Goal: Transaction & Acquisition: Download file/media

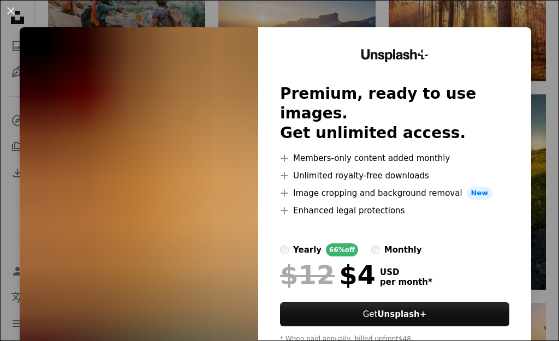
scroll to position [42, 0]
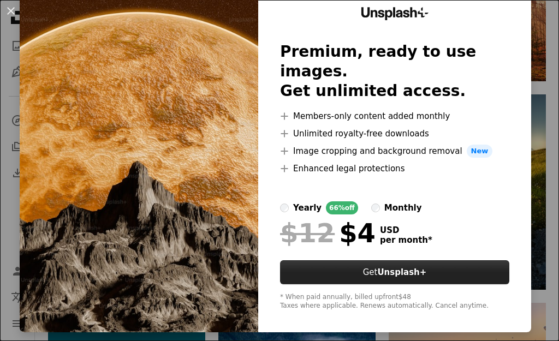
click at [363, 261] on button "Get Unsplash+" at bounding box center [394, 273] width 229 height 24
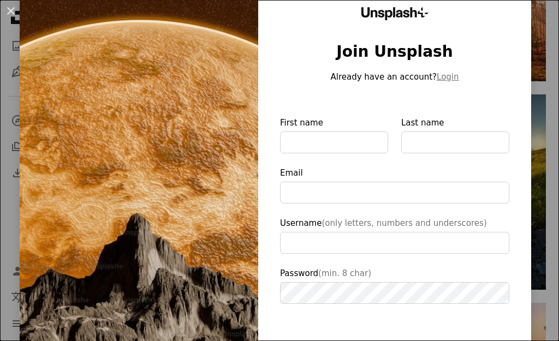
click at [159, 169] on img at bounding box center [139, 210] width 239 height 451
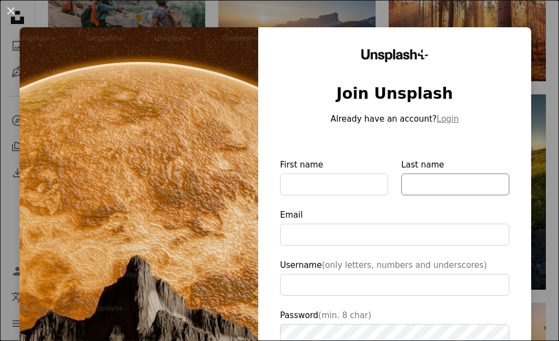
scroll to position [109, 0]
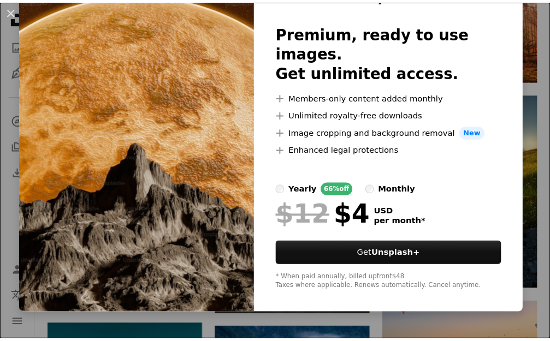
scroll to position [42, 0]
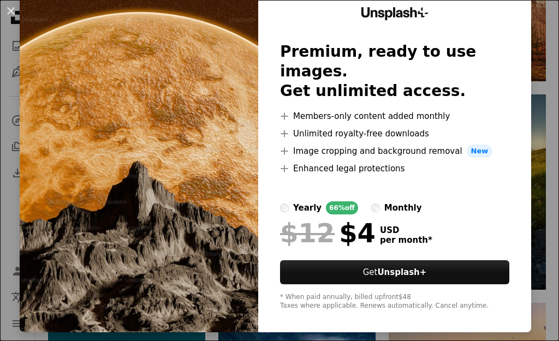
click at [15, 242] on div "An X shape Unsplash+ Premium, ready to use images. Get unlimited access. A plus…" at bounding box center [279, 170] width 559 height 341
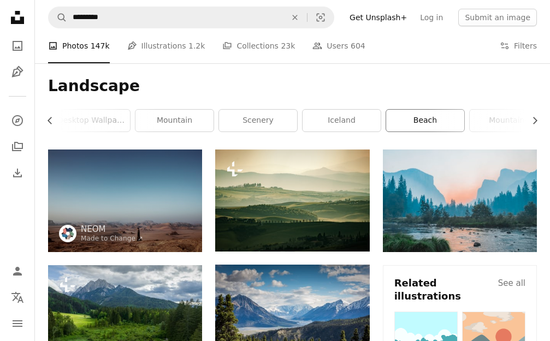
click at [402, 112] on link "beach" at bounding box center [425, 121] width 78 height 22
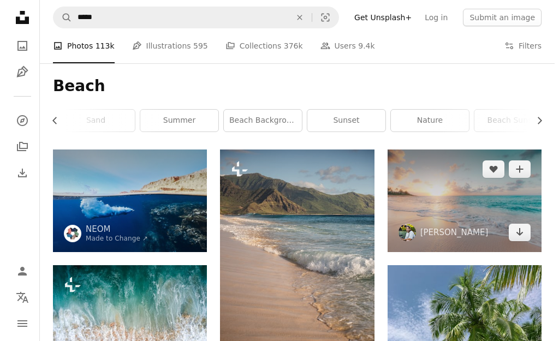
scroll to position [109, 0]
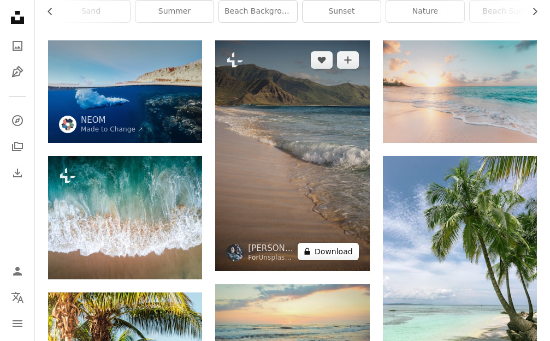
click at [316, 252] on button "A lock Download" at bounding box center [328, 251] width 61 height 17
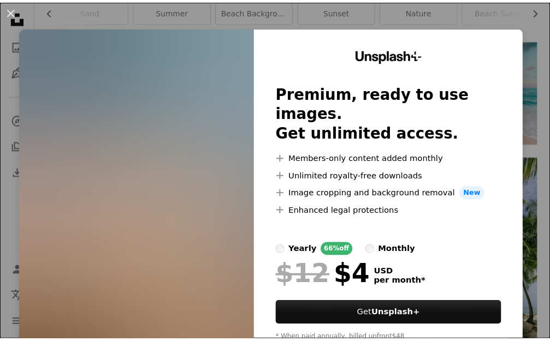
scroll to position [42, 0]
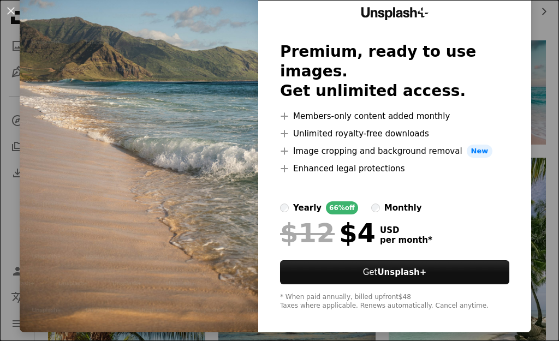
click at [95, 170] on img at bounding box center [139, 158] width 239 height 347
click at [493, 42] on h2 "Premium, ready to use images. Get unlimited access." at bounding box center [394, 71] width 229 height 59
click at [162, 86] on img at bounding box center [139, 158] width 239 height 347
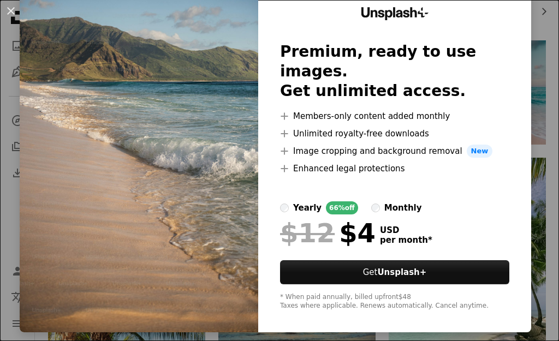
click at [549, 84] on div "An X shape Unsplash+ Premium, ready to use images. Get unlimited access. A plus…" at bounding box center [279, 170] width 559 height 341
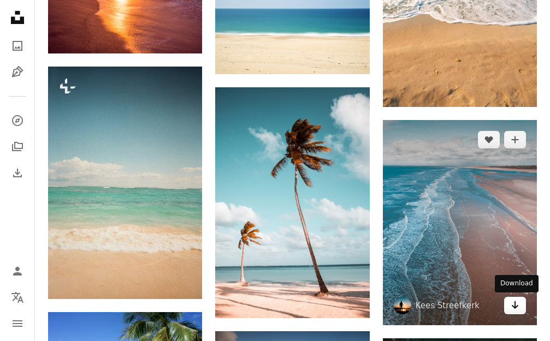
scroll to position [1365, 0]
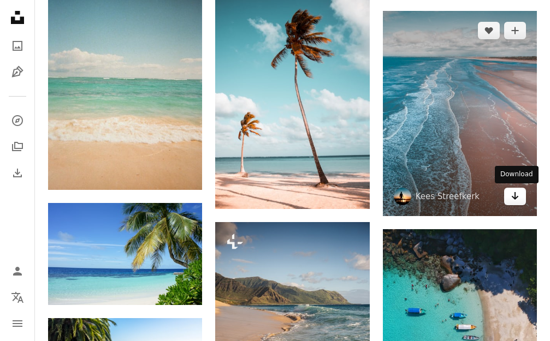
click at [514, 200] on icon "Arrow pointing down" at bounding box center [515, 196] width 9 height 13
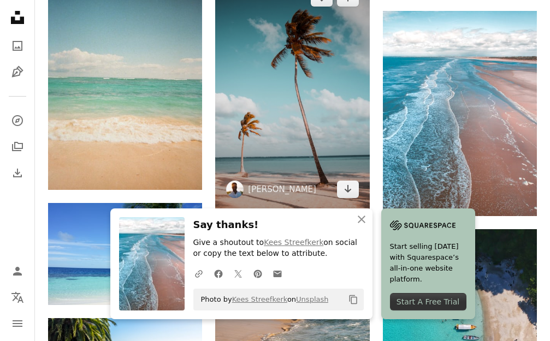
click at [347, 202] on img at bounding box center [292, 93] width 154 height 231
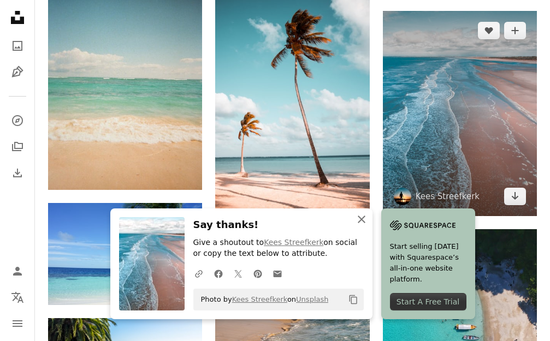
click at [358, 223] on icon "An X shape" at bounding box center [361, 219] width 13 height 13
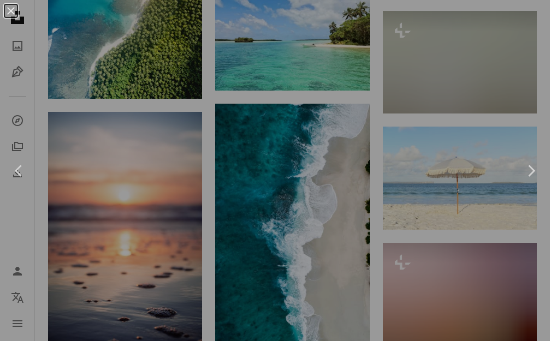
scroll to position [1365, 0]
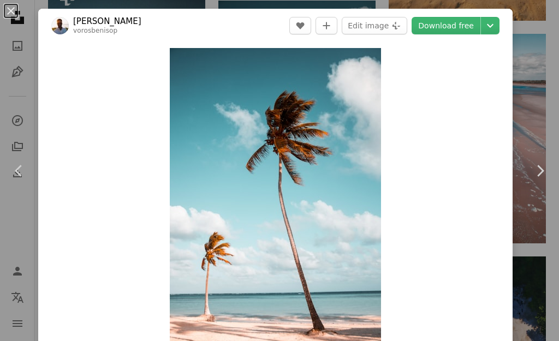
click at [519, 98] on div "An X shape Chevron left Chevron right [PERSON_NAME] vorosbenisop A heart A plus…" at bounding box center [279, 170] width 559 height 341
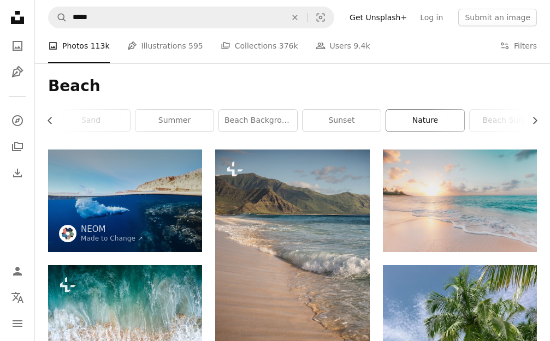
click at [433, 114] on link "nature" at bounding box center [425, 121] width 78 height 22
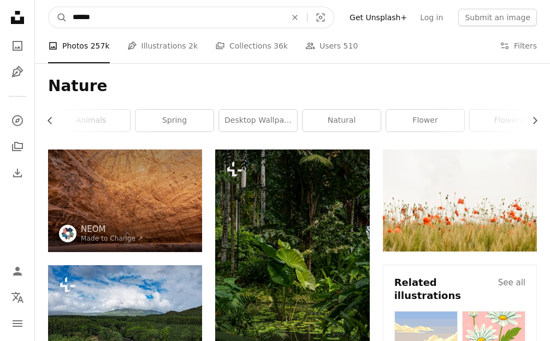
click at [148, 18] on input "******" at bounding box center [175, 17] width 216 height 21
type input "**********"
click at [49, 7] on button "A magnifying glass" at bounding box center [58, 17] width 19 height 21
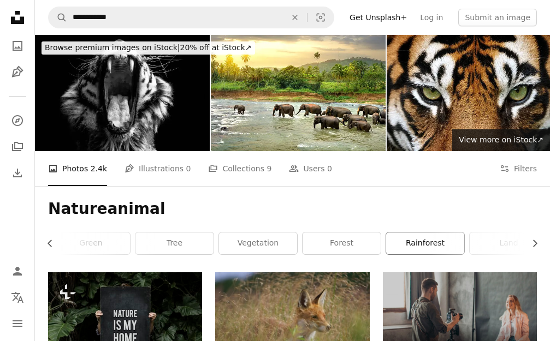
click at [395, 240] on link "rainforest" at bounding box center [425, 244] width 78 height 22
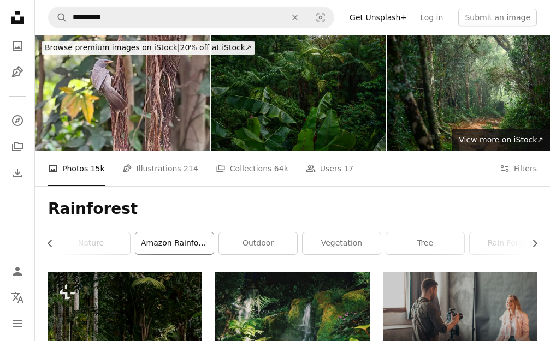
click at [163, 240] on link "amazon rainforest" at bounding box center [174, 244] width 78 height 22
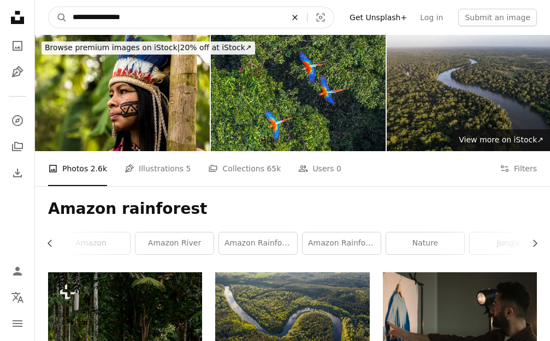
click at [307, 20] on icon "An X shape" at bounding box center [295, 17] width 24 height 9
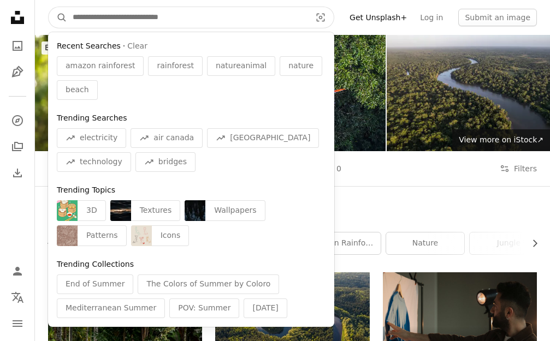
click at [292, 18] on input "Find visuals sitewide" at bounding box center [187, 17] width 240 height 21
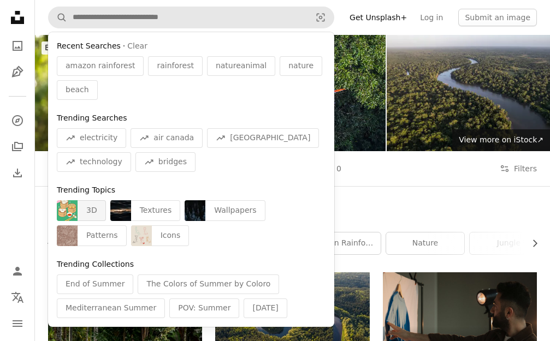
click at [78, 210] on div "3D" at bounding box center [92, 210] width 28 height 21
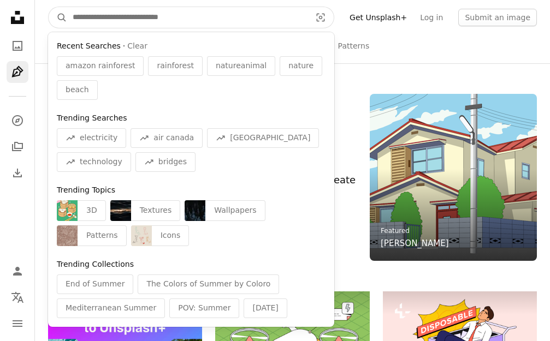
click at [201, 16] on input "Find visuals sitewide" at bounding box center [187, 17] width 240 height 21
click at [292, 15] on input "Find visuals sitewide" at bounding box center [187, 17] width 240 height 21
drag, startPoint x: 171, startPoint y: 21, endPoint x: 120, endPoint y: 21, distance: 51.3
click at [120, 21] on input "Find visuals sitewide" at bounding box center [187, 17] width 240 height 21
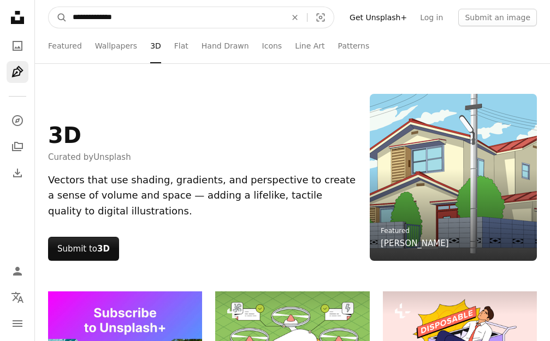
type input "**********"
click at [49, 7] on button "A magnifying glass" at bounding box center [58, 17] width 19 height 21
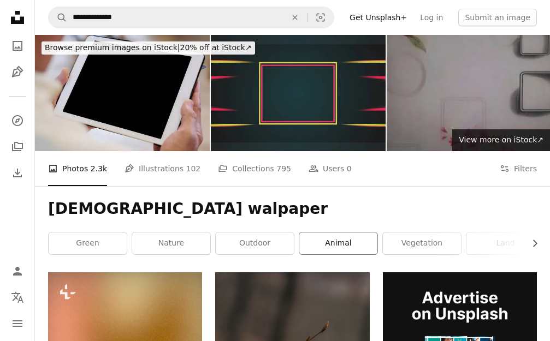
click at [316, 247] on link "animal" at bounding box center [338, 244] width 78 height 22
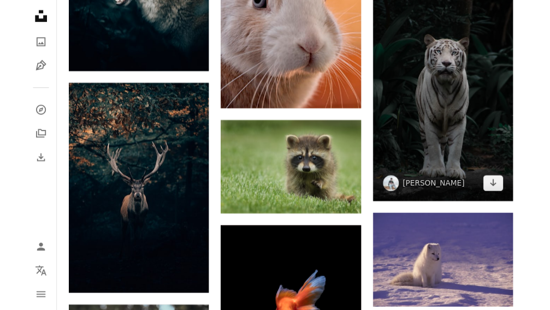
scroll to position [1092, 0]
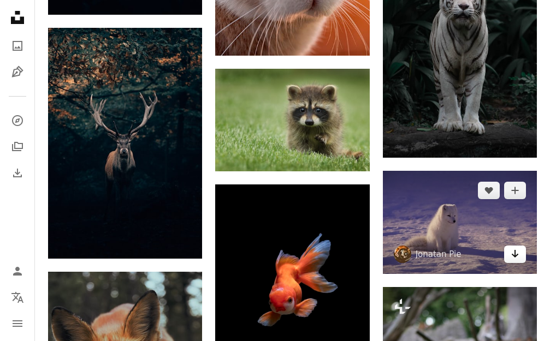
click at [518, 247] on icon "Arrow pointing down" at bounding box center [515, 253] width 9 height 13
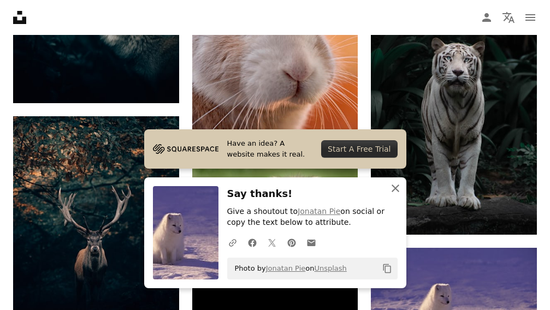
click at [395, 187] on icon "An X shape" at bounding box center [395, 188] width 13 height 13
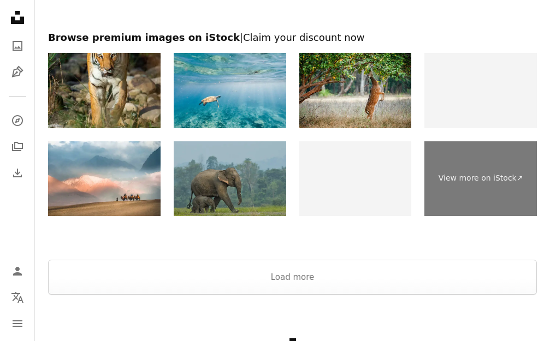
scroll to position [1966, 0]
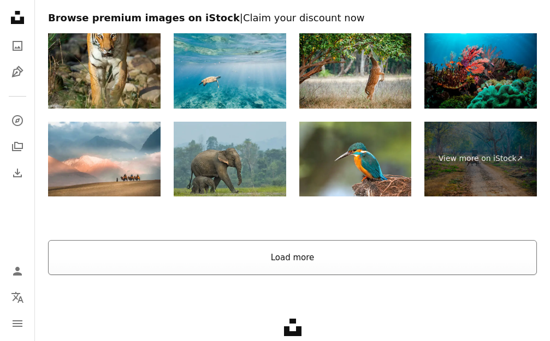
click at [264, 244] on button "Load more" at bounding box center [292, 257] width 489 height 35
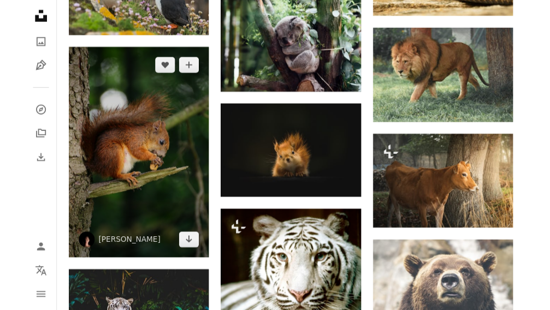
scroll to position [1802, 0]
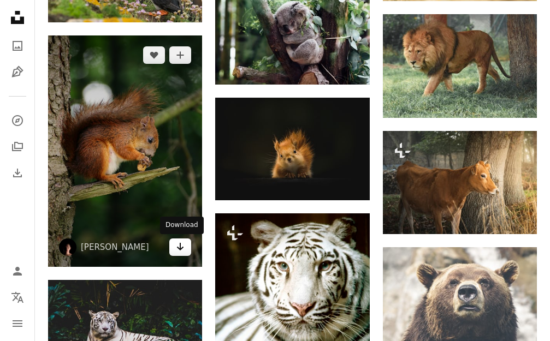
click at [184, 245] on icon "Arrow pointing down" at bounding box center [180, 246] width 9 height 13
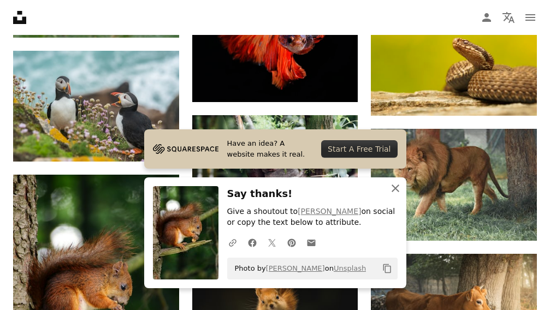
click at [396, 188] on icon "An X shape" at bounding box center [395, 188] width 13 height 13
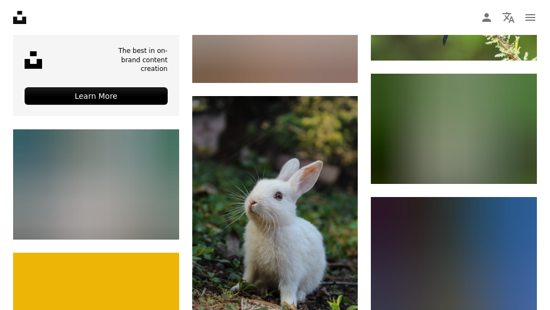
scroll to position [2567, 0]
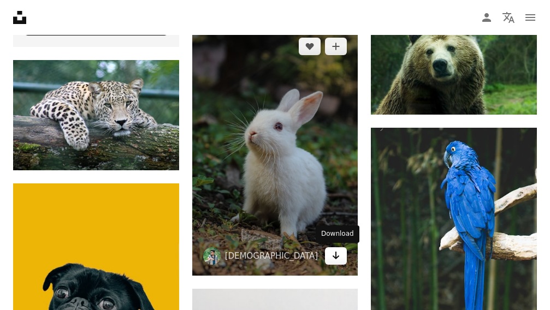
click at [331, 259] on icon "Arrow pointing down" at bounding box center [335, 255] width 9 height 13
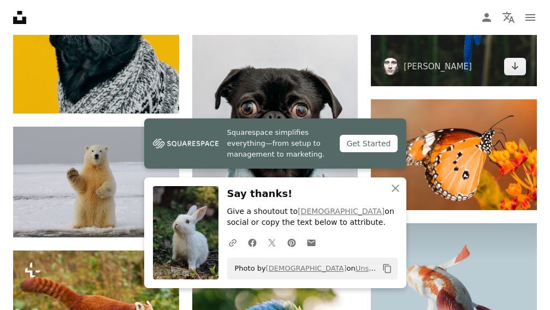
scroll to position [2840, 0]
